Goal: Information Seeking & Learning: Learn about a topic

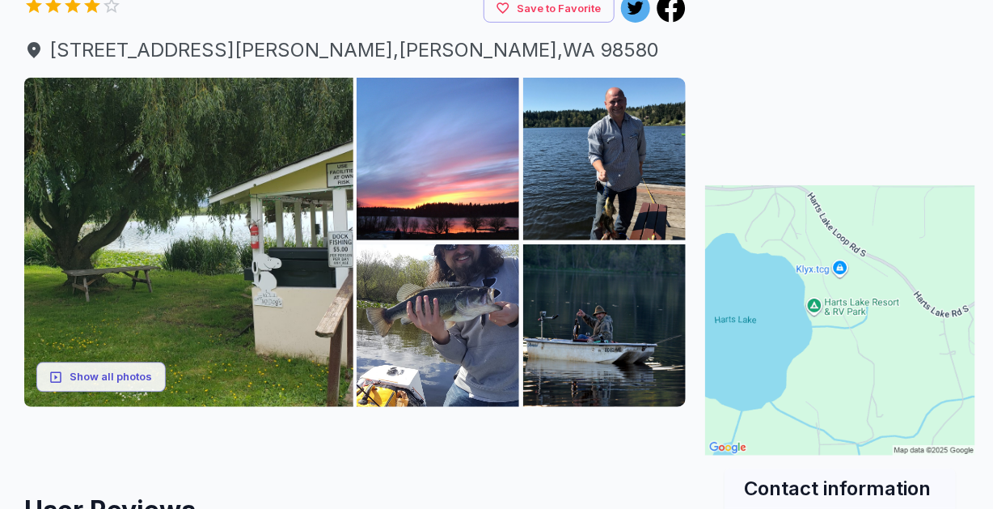
scroll to position [162, 0]
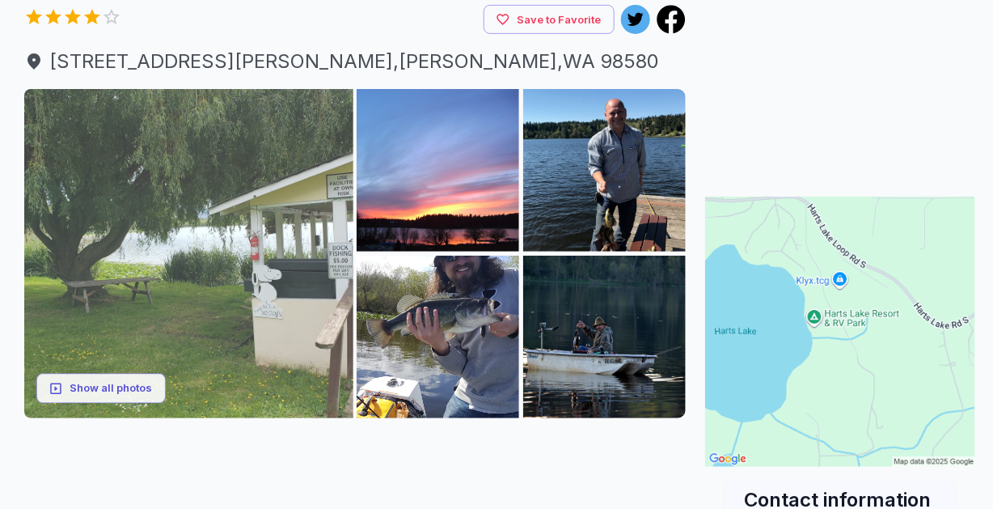
click at [282, 251] on img at bounding box center [188, 253] width 329 height 329
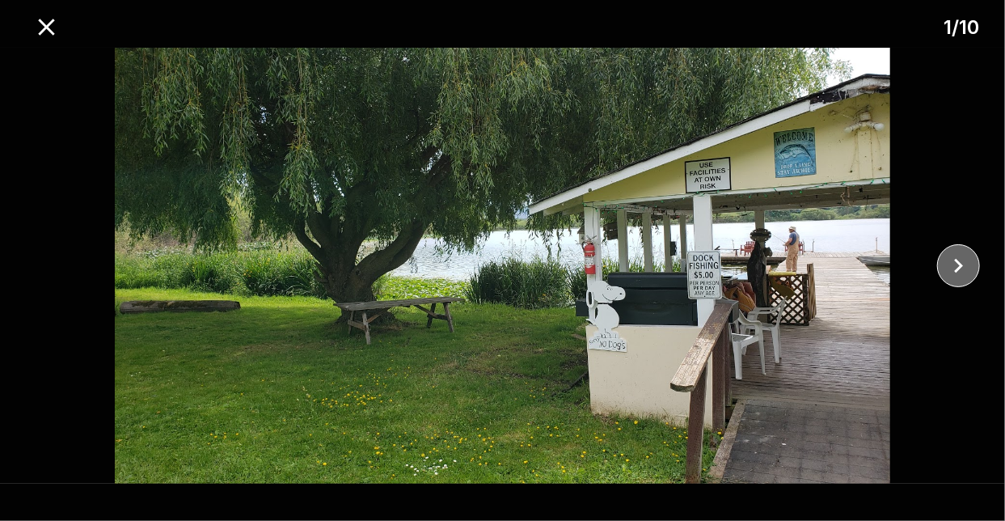
click at [959, 268] on icon "close" at bounding box center [958, 266] width 9 height 15
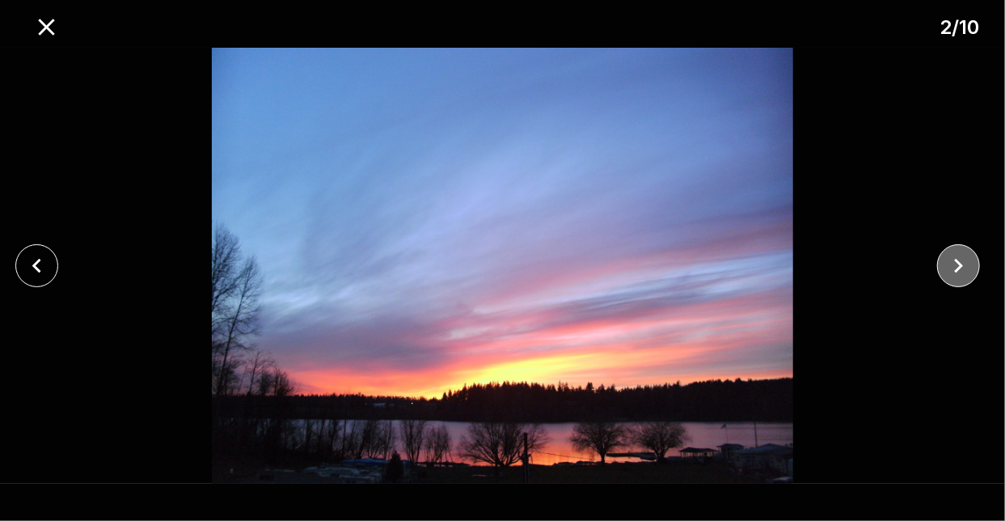
click at [959, 268] on icon "close" at bounding box center [958, 266] width 9 height 15
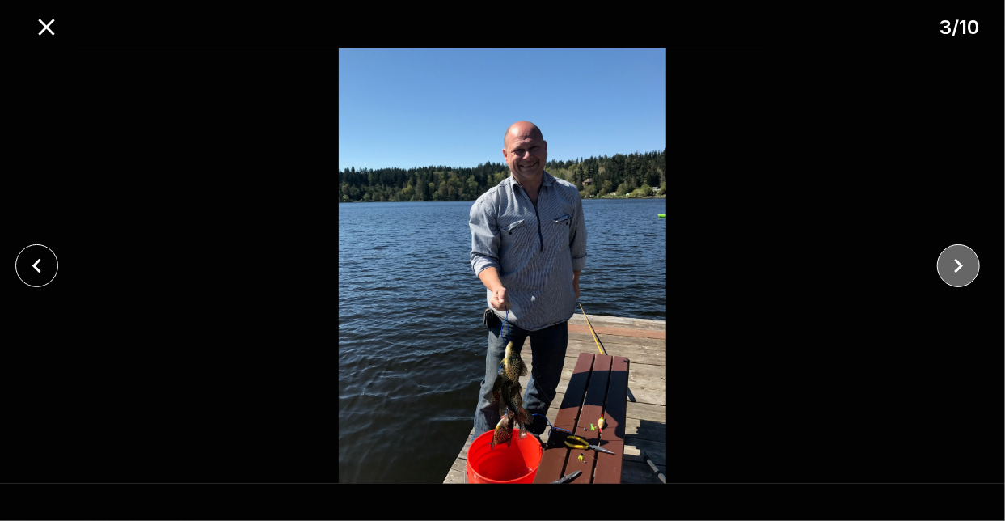
click at [959, 268] on icon "close" at bounding box center [958, 266] width 9 height 15
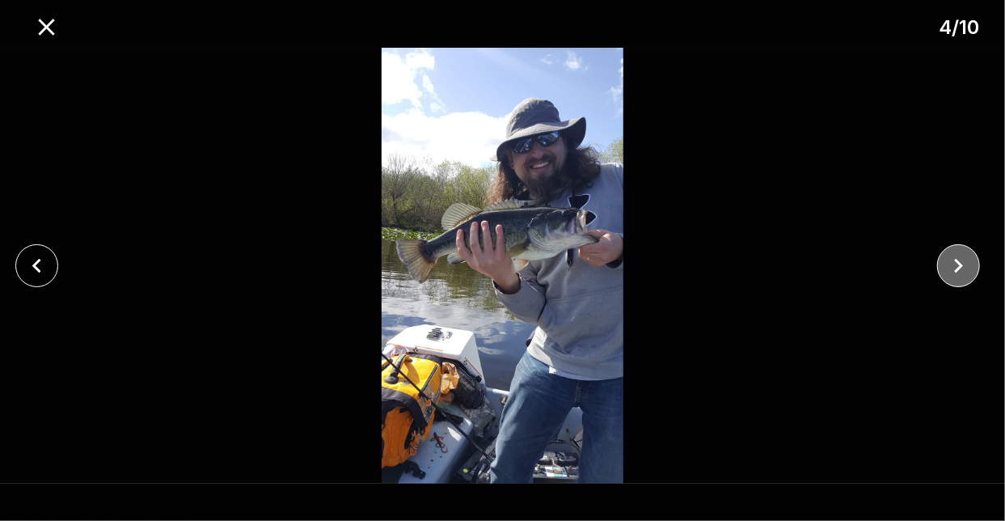
click at [959, 268] on icon "close" at bounding box center [958, 266] width 9 height 15
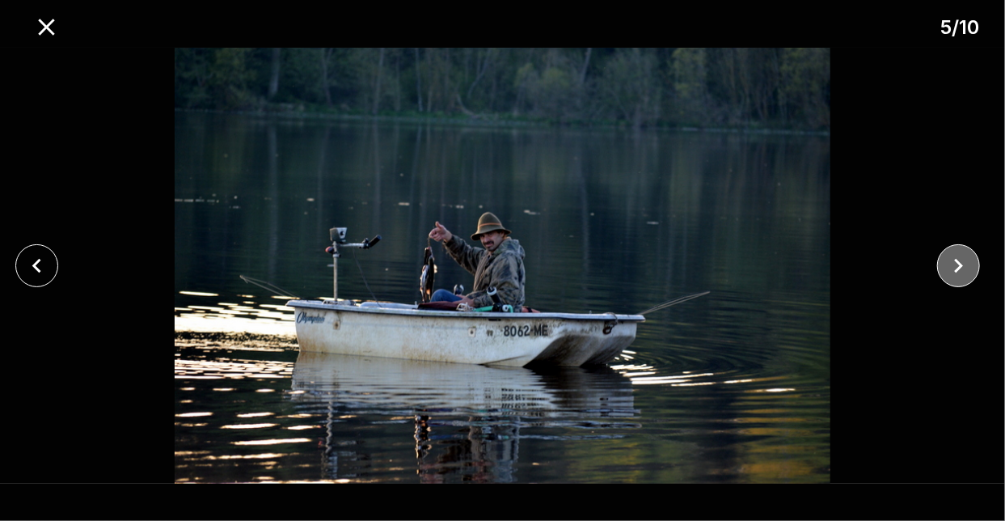
click at [959, 268] on icon "close" at bounding box center [958, 266] width 9 height 15
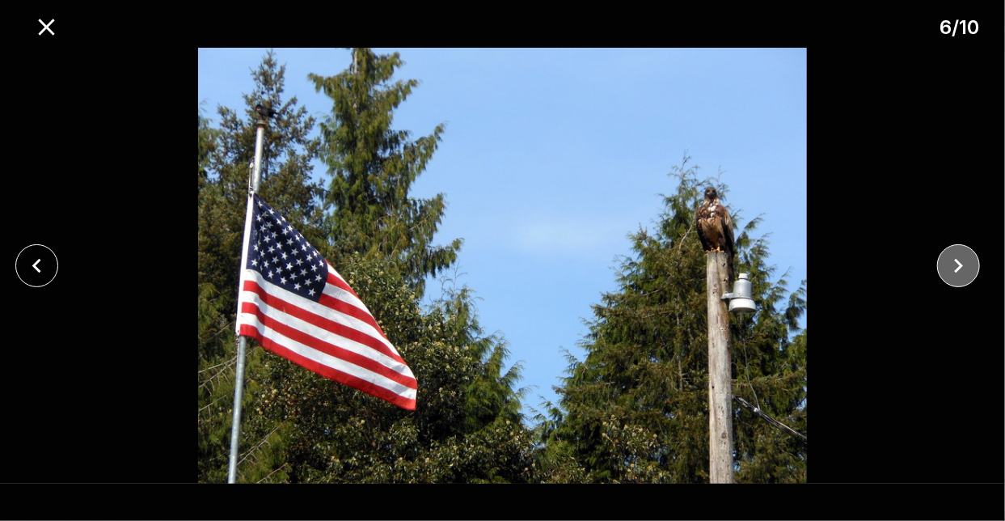
click at [959, 268] on icon "close" at bounding box center [958, 266] width 9 height 15
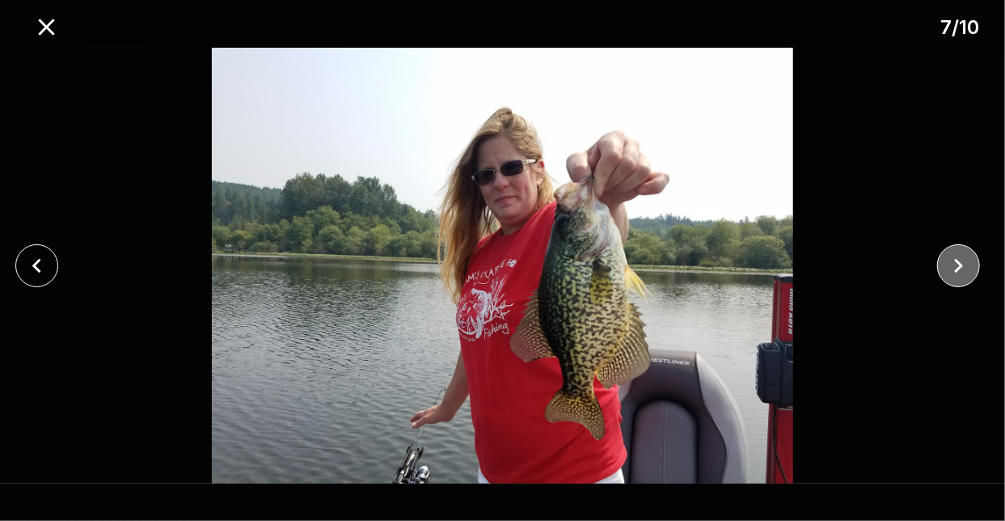
click at [959, 268] on icon "close" at bounding box center [958, 266] width 9 height 15
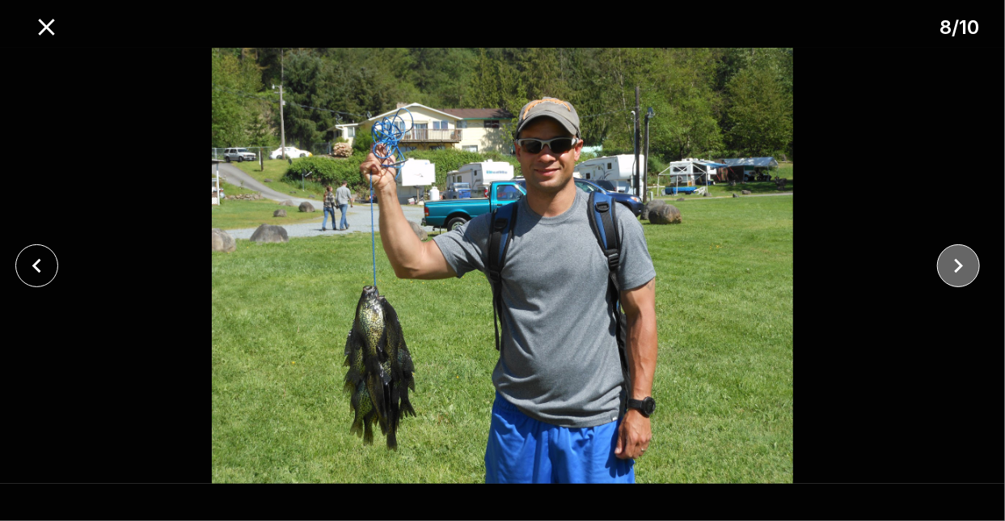
click at [959, 268] on icon "close" at bounding box center [958, 266] width 9 height 15
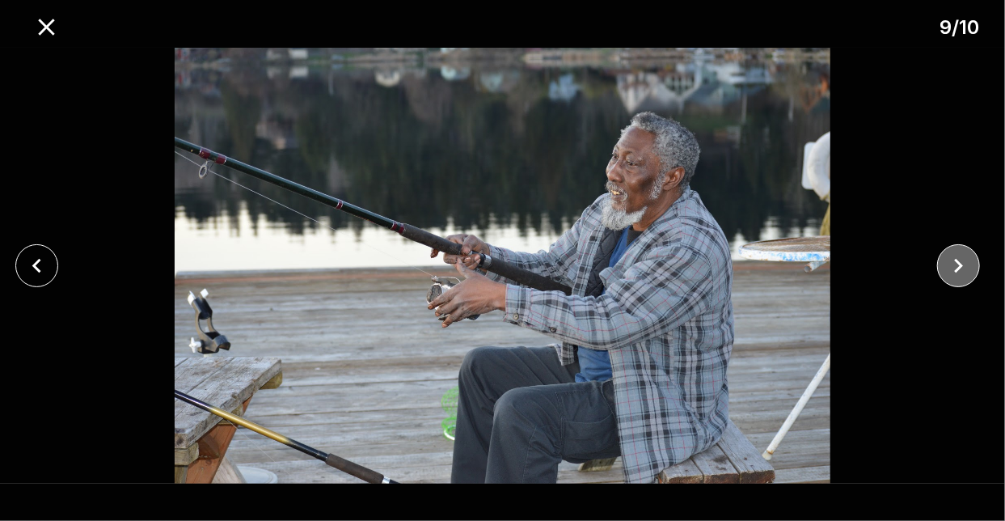
click at [959, 268] on icon "close" at bounding box center [958, 266] width 9 height 15
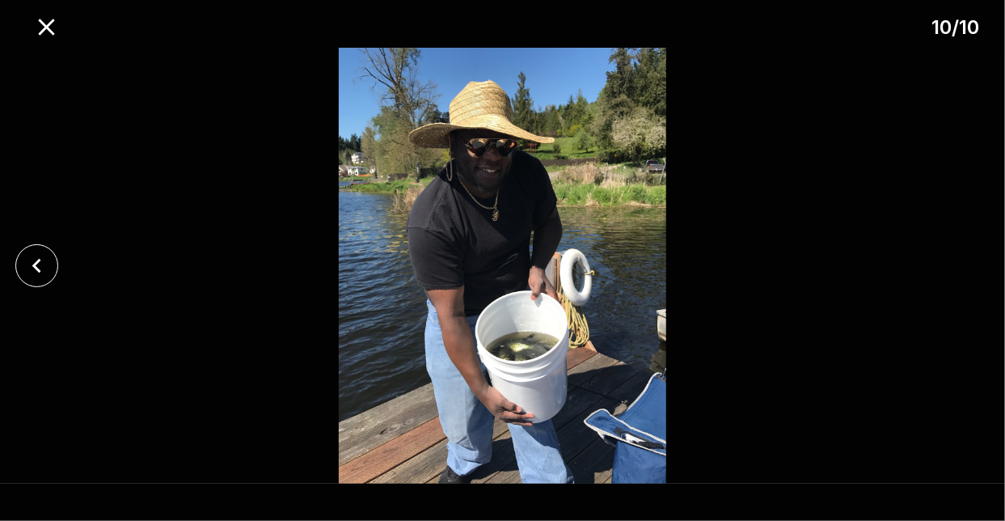
click at [959, 268] on div at bounding box center [502, 266] width 1005 height 436
click at [40, 20] on icon "close" at bounding box center [46, 27] width 16 height 16
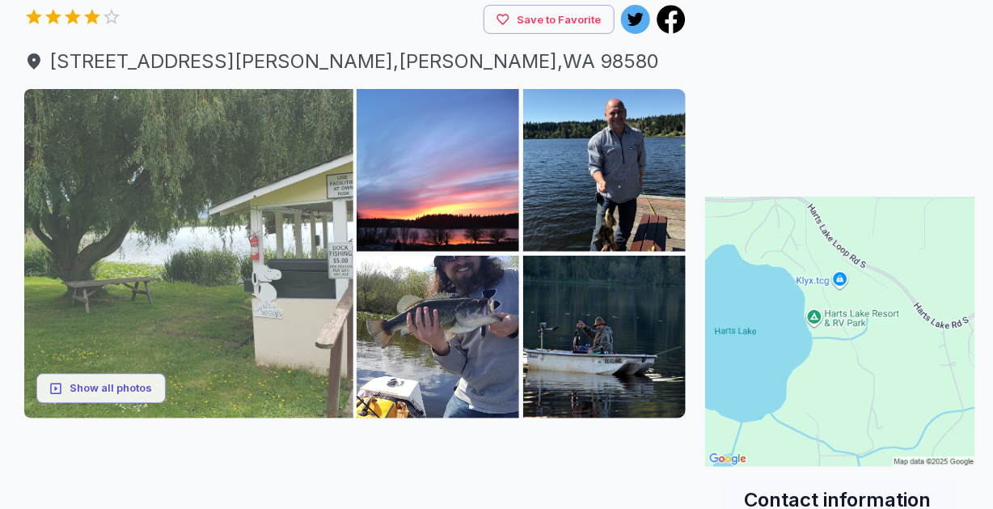
scroll to position [323, 0]
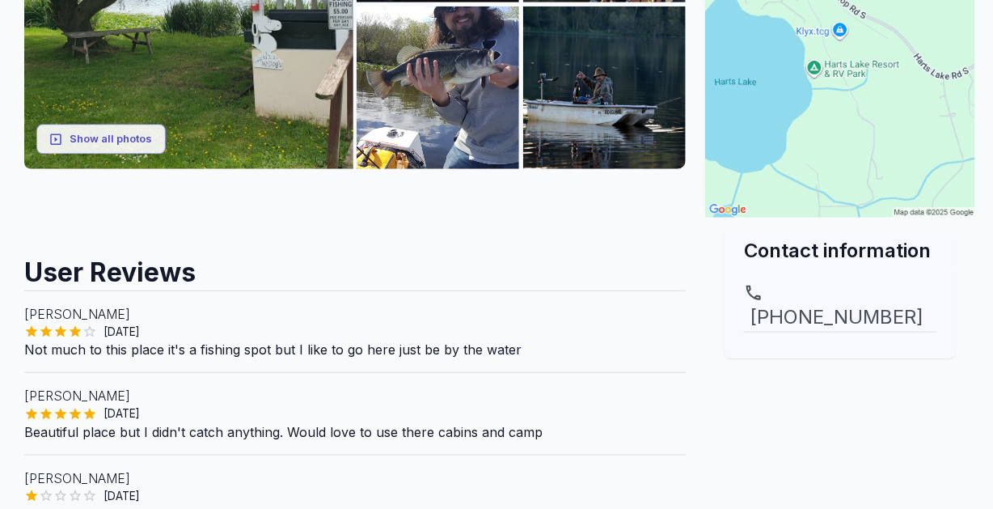
scroll to position [323, 0]
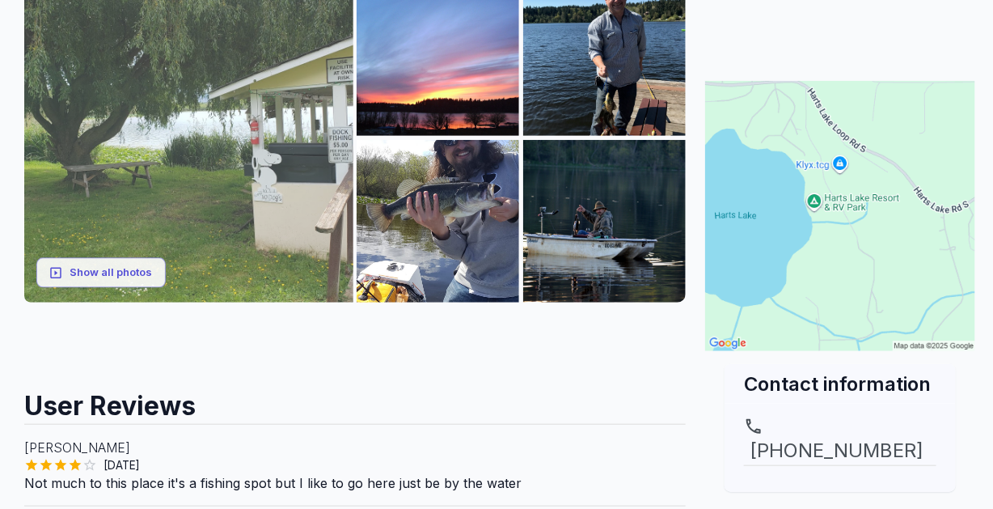
scroll to position [323, 0]
